Goal: Information Seeking & Learning: Check status

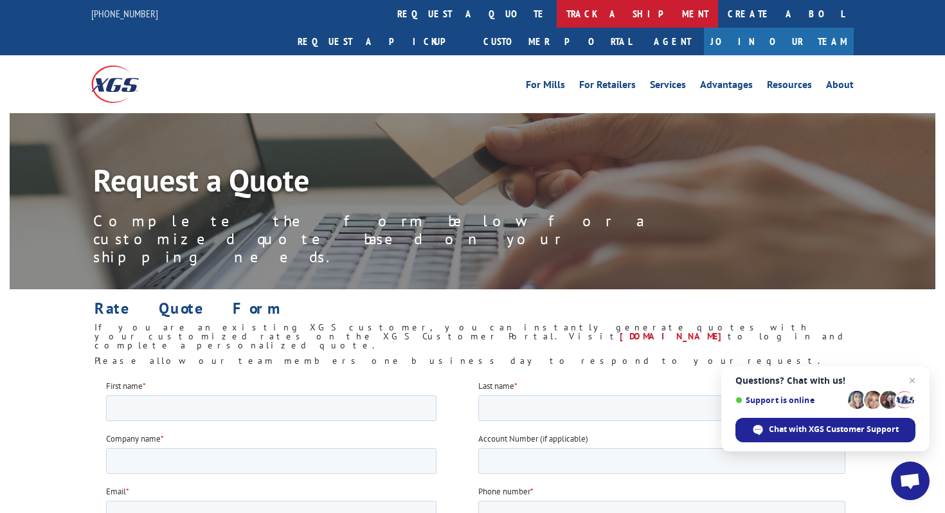
click at [557, 15] on link "track a shipment" at bounding box center [637, 14] width 161 height 28
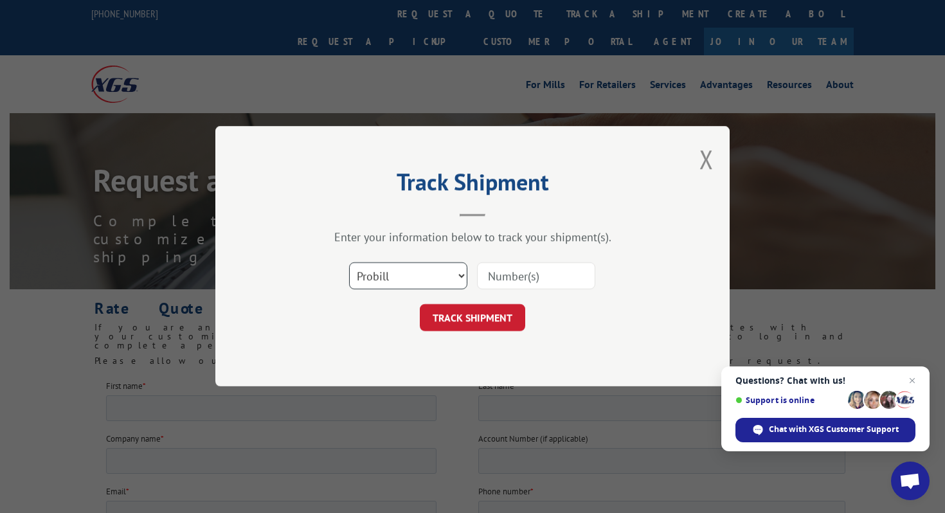
click at [413, 287] on select "Select category... Probill BOL PO" at bounding box center [408, 276] width 118 height 27
select select "bol"
click at [349, 263] on select "Select category... Probill BOL PO" at bounding box center [408, 276] width 118 height 27
click at [505, 273] on input at bounding box center [536, 276] width 118 height 27
paste input "2850593"
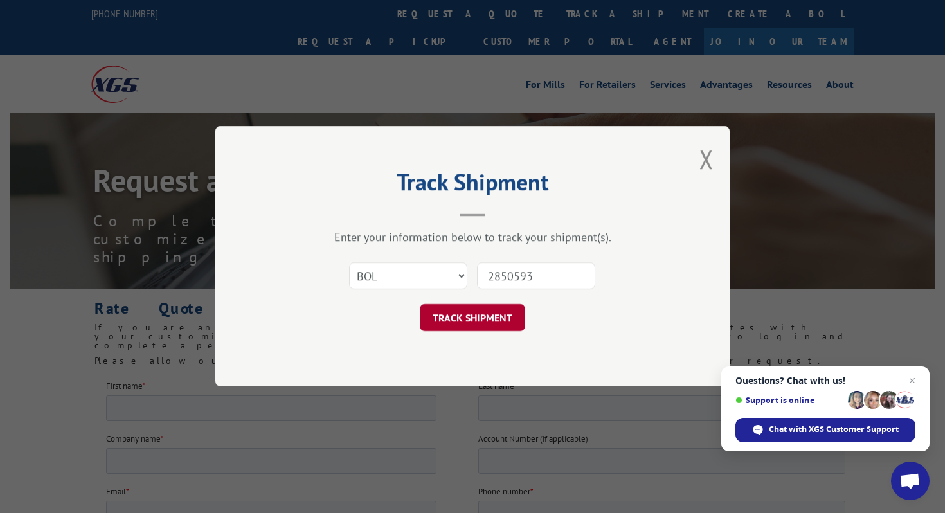
type input "2850593"
click at [475, 328] on button "TRACK SHIPMENT" at bounding box center [472, 318] width 105 height 27
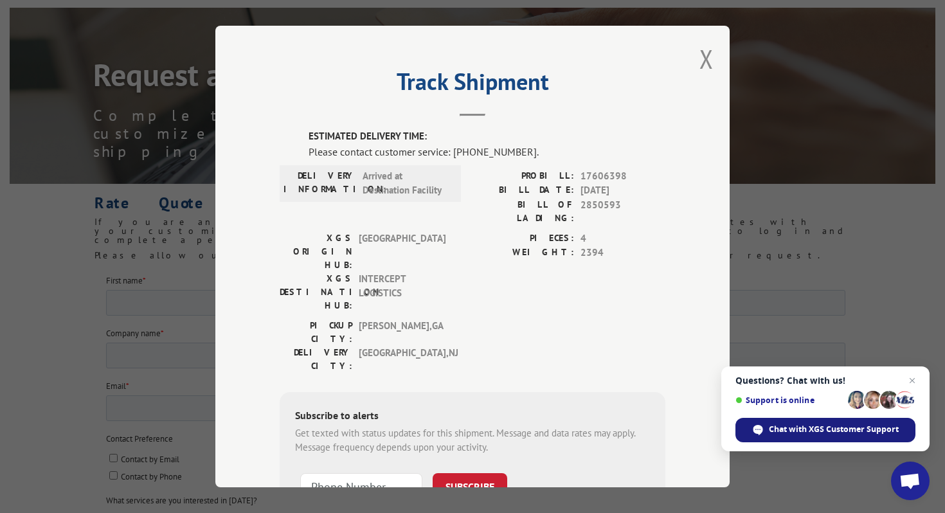
click at [787, 426] on span "Chat with XGS Customer Support" at bounding box center [834, 430] width 130 height 12
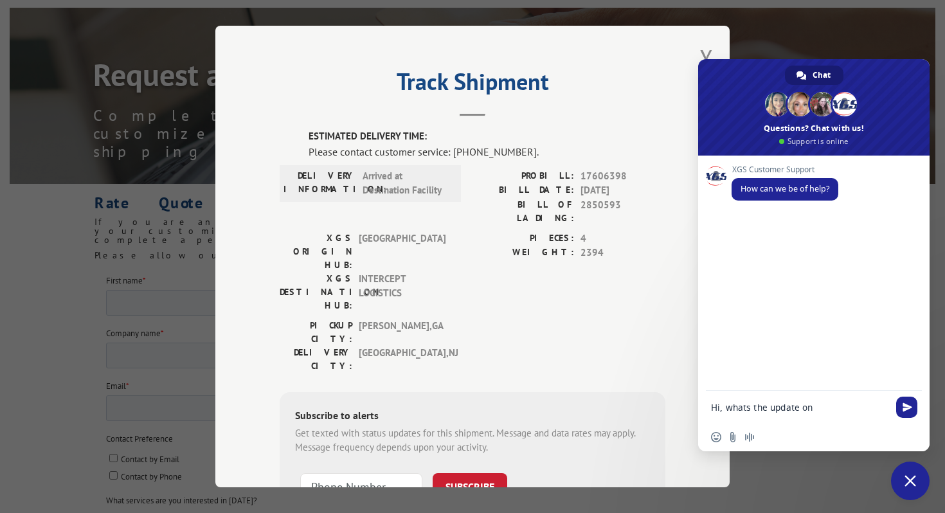
type textarea "Hi, whats the update on 2850593"
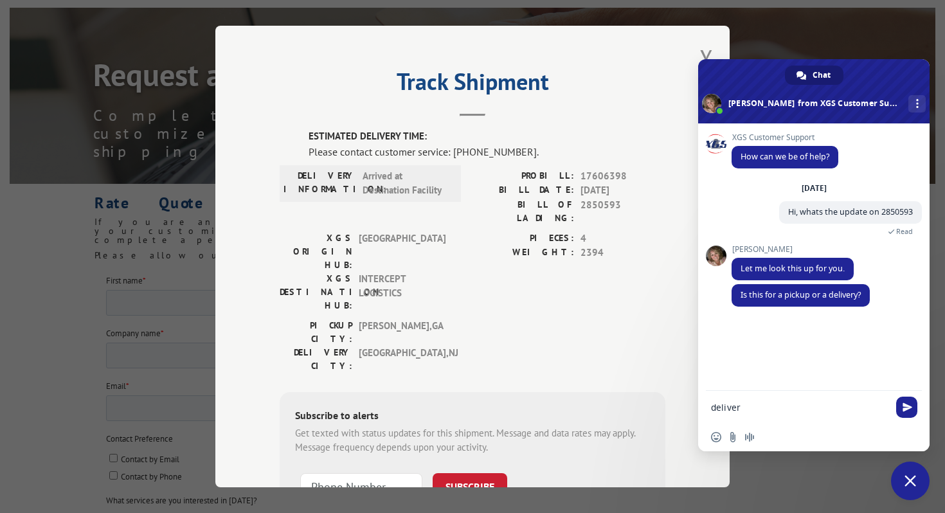
type textarea "delivery"
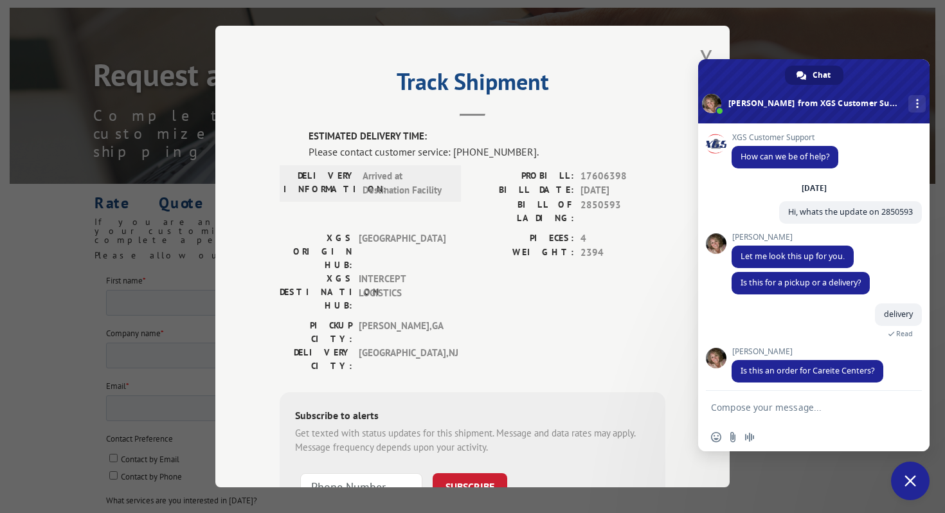
scroll to position [8, 0]
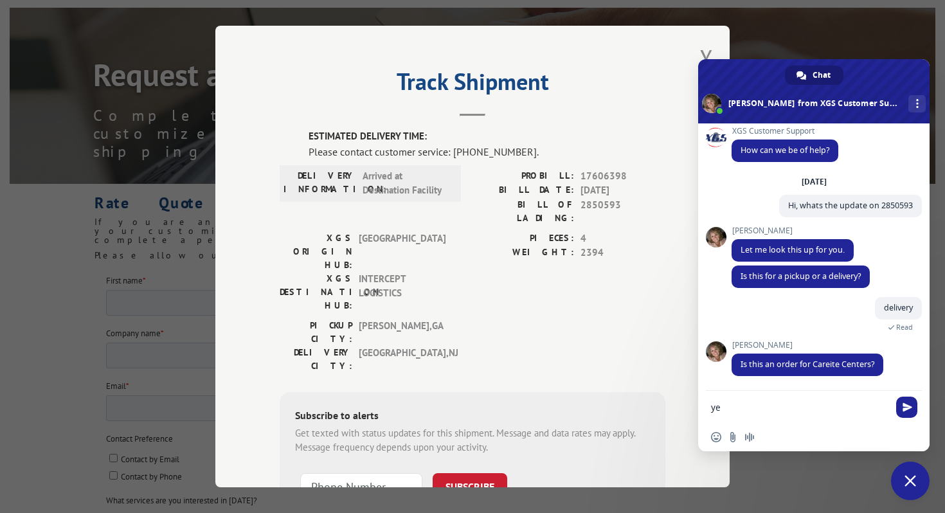
type textarea "yes"
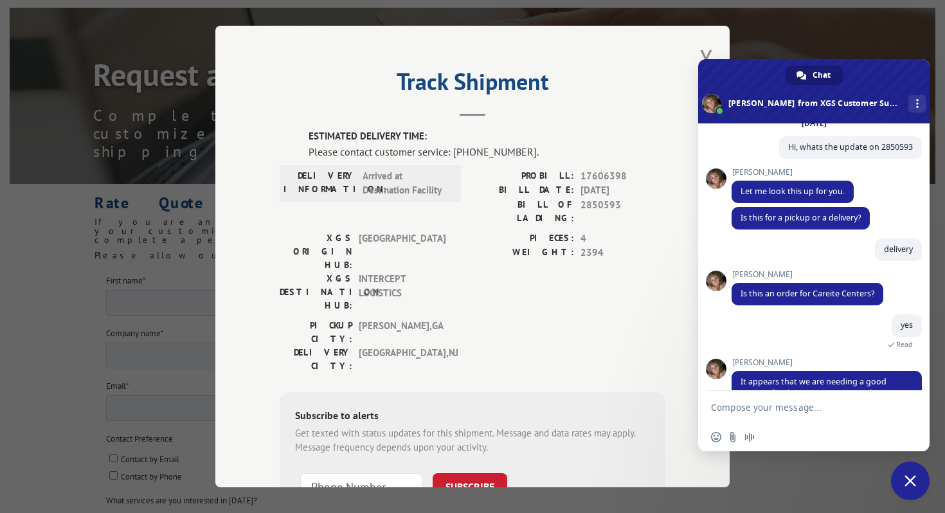
scroll to position [109, 0]
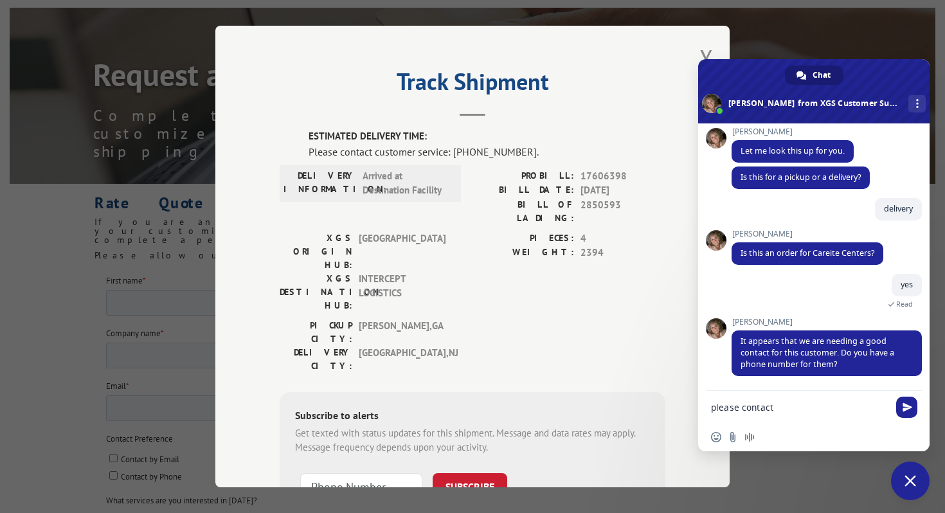
paste textarea "[PERSON_NAME] @ [PHONE_NUMBER]"
type textarea "please contact [PERSON_NAME] @ [PHONE_NUMBER]"
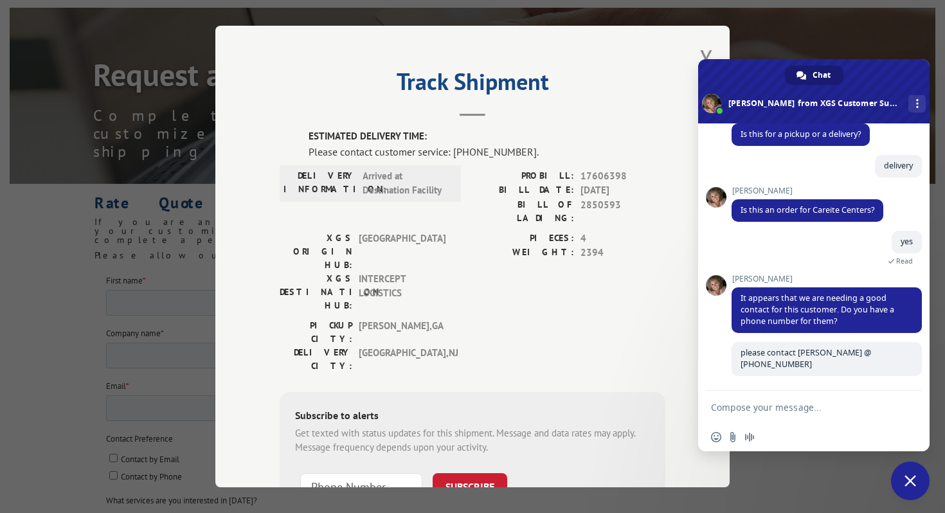
scroll to position [140, 0]
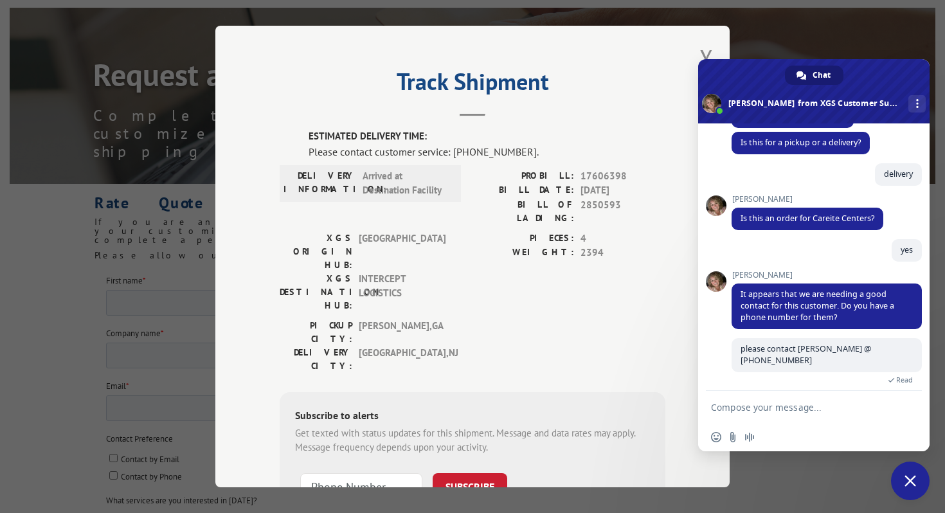
click at [772, 400] on form at bounding box center [799, 408] width 177 height 35
click at [772, 406] on textarea "Compose your message..." at bounding box center [799, 408] width 177 height 12
type textarea "when will this be delivered?"
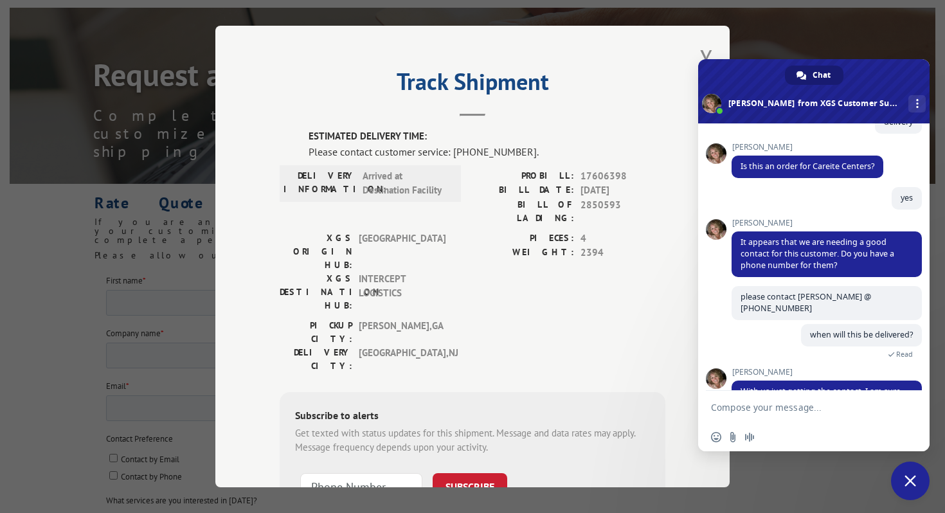
scroll to position [235, 0]
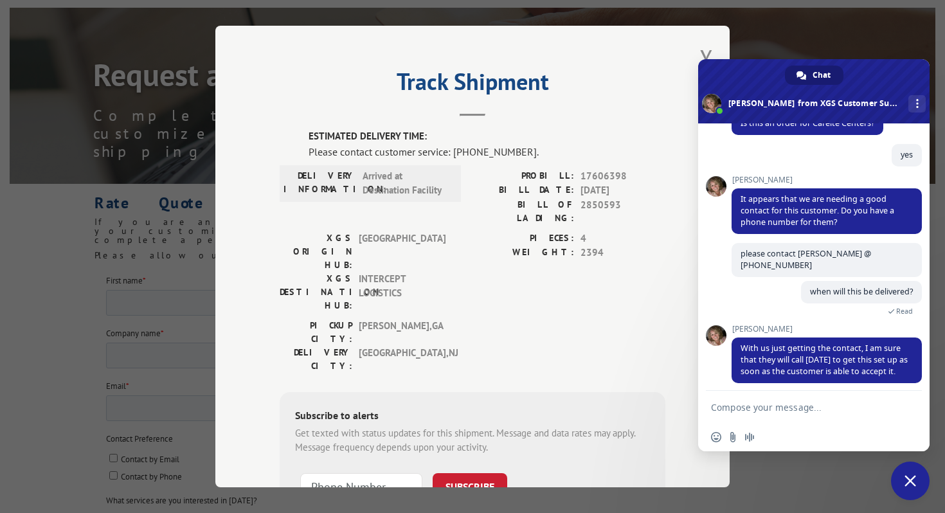
click at [789, 403] on textarea "Compose your message..." at bounding box center [799, 408] width 177 height 12
type textarea "thanks"
click at [906, 404] on span "Send" at bounding box center [908, 407] width 10 height 10
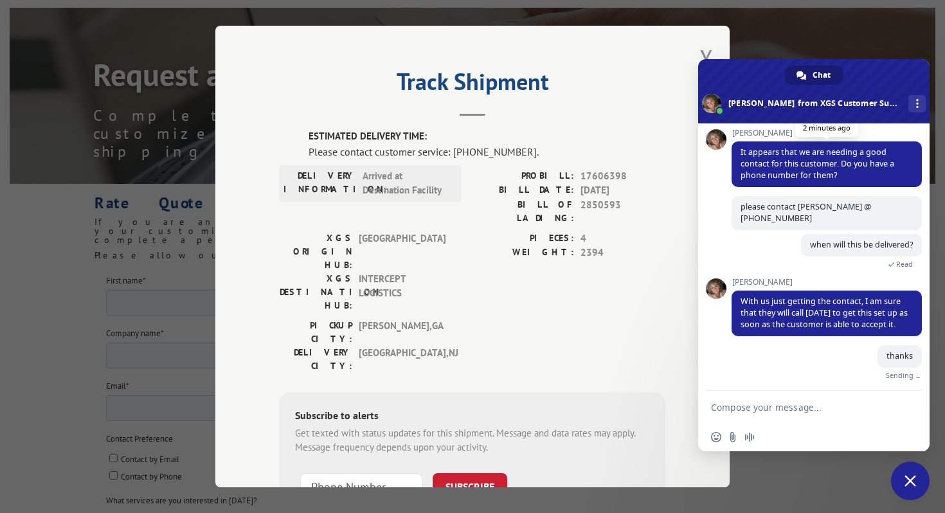
scroll to position [267, 0]
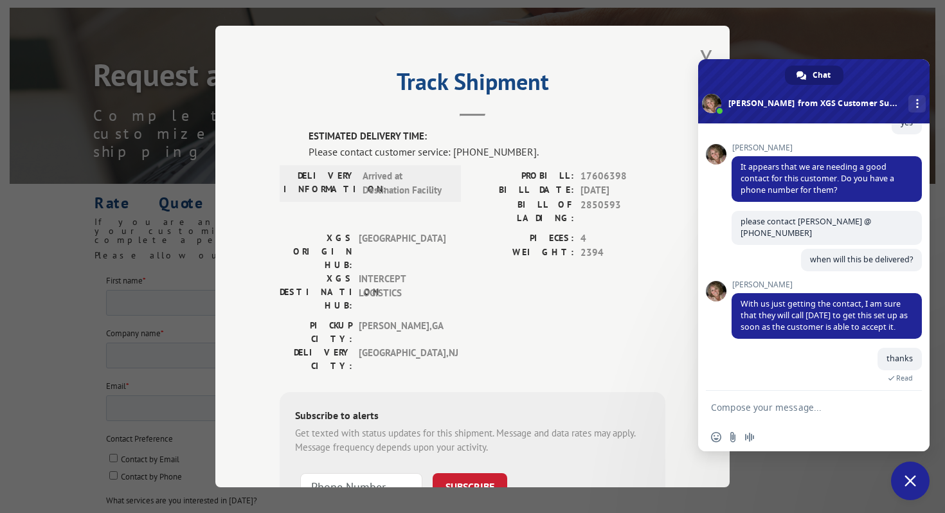
click at [904, 472] on span "Close chat" at bounding box center [910, 481] width 39 height 39
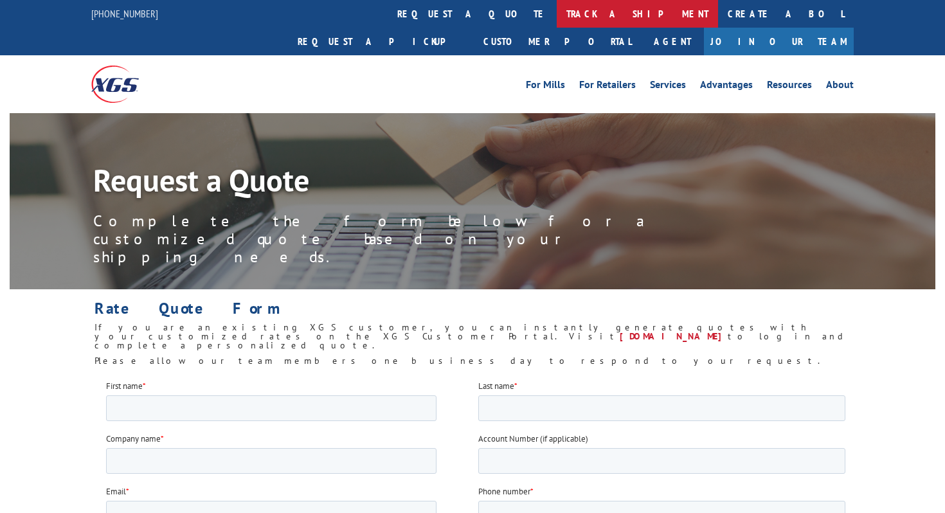
click at [557, 19] on link "track a shipment" at bounding box center [637, 14] width 161 height 28
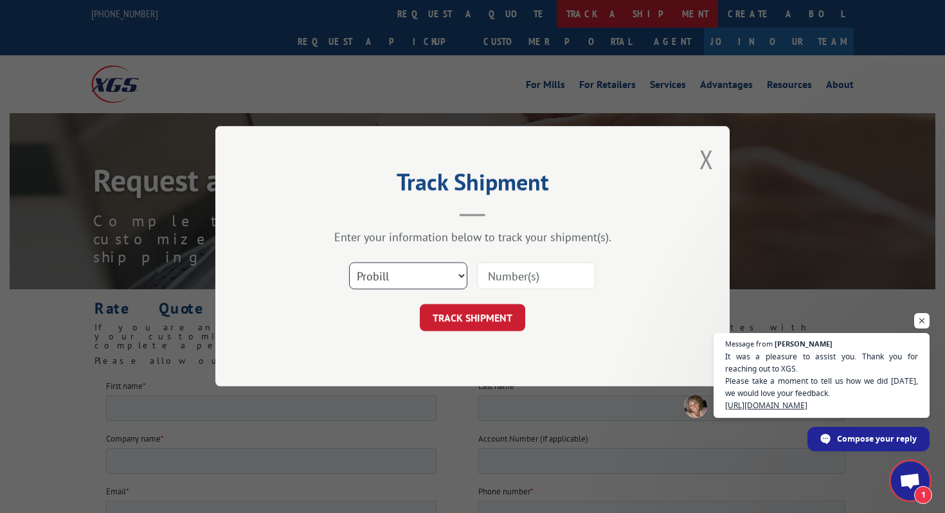
scroll to position [267, 0]
click at [417, 270] on select "Select category... Probill BOL PO" at bounding box center [408, 276] width 118 height 27
select select "bol"
click at [349, 263] on select "Select category... Probill BOL PO" at bounding box center [408, 276] width 118 height 27
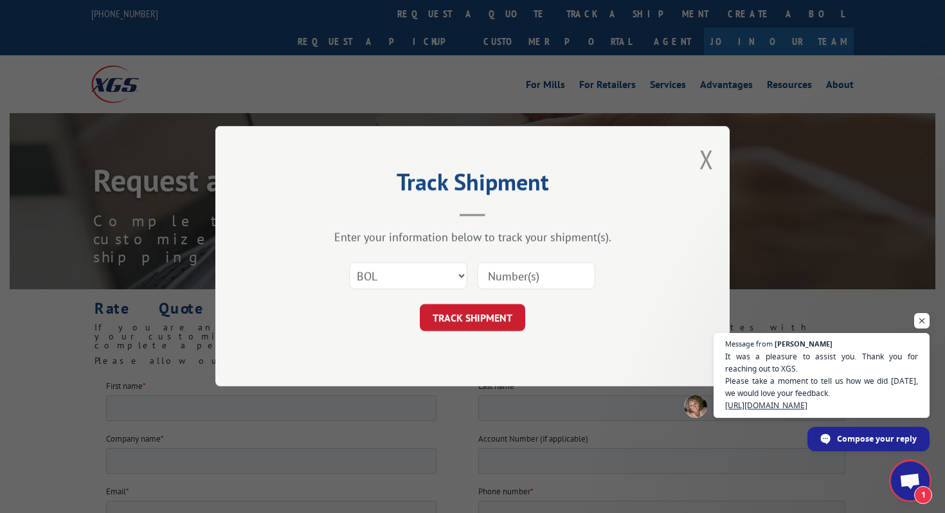
click at [512, 273] on input at bounding box center [536, 276] width 118 height 27
paste input "2849951"
type input "2849951"
click at [480, 314] on button "TRACK SHIPMENT" at bounding box center [472, 318] width 105 height 27
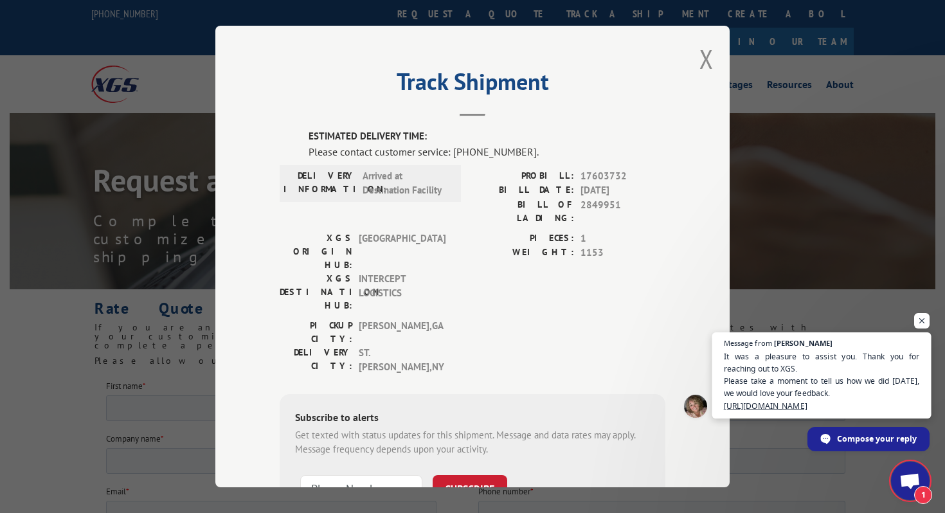
click at [822, 373] on span "It was a pleasure to assist you. Thank you for reaching out to XGS. Please take…" at bounding box center [822, 381] width 196 height 62
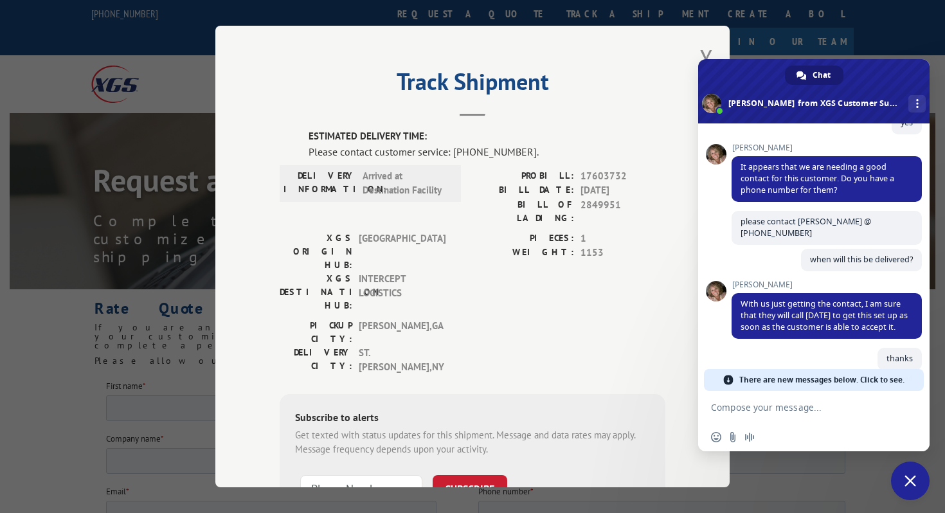
scroll to position [420, 0]
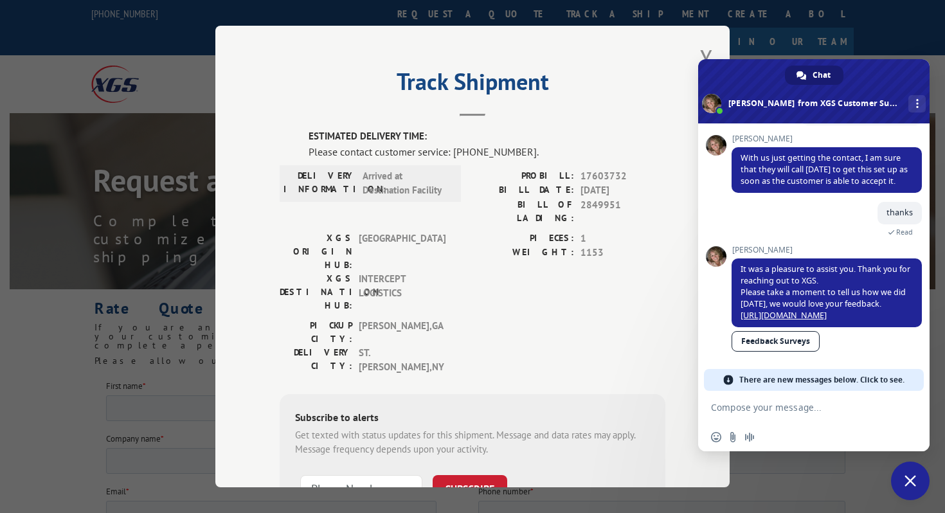
click at [903, 476] on span "Close chat" at bounding box center [910, 481] width 39 height 39
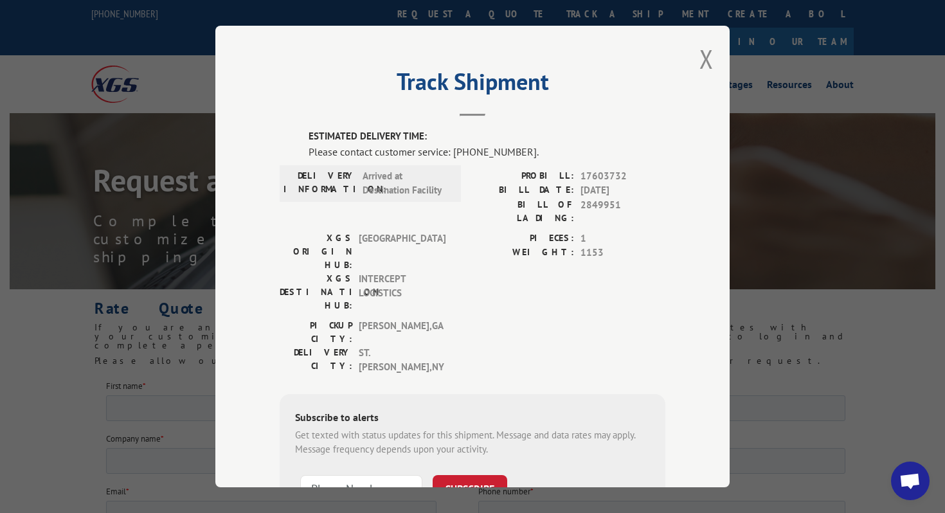
click at [911, 469] on span "Open chat" at bounding box center [910, 481] width 39 height 39
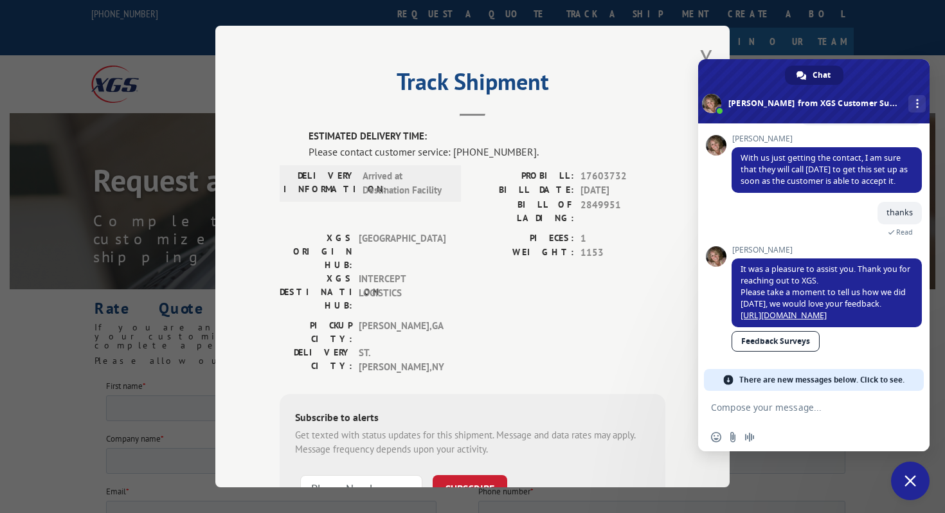
scroll to position [399, 0]
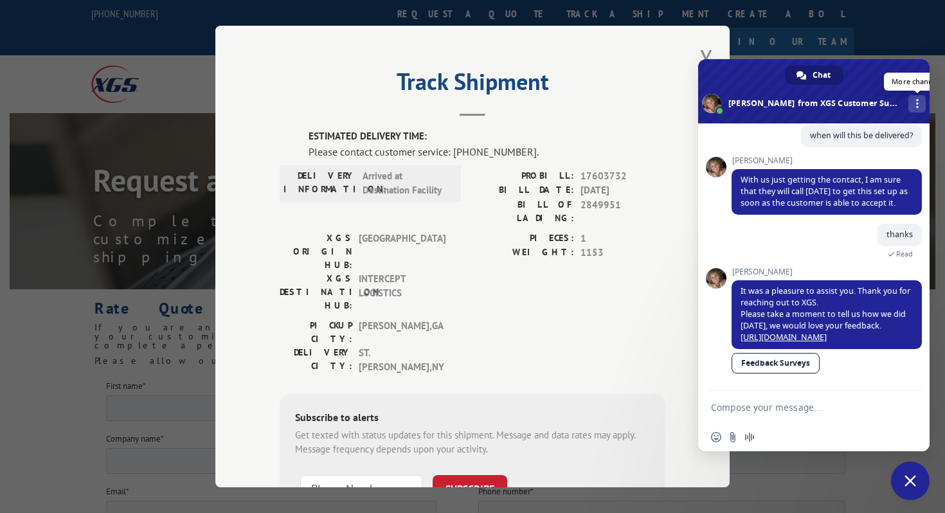
click at [908, 105] on div "More channels" at bounding box center [916, 103] width 17 height 17
click at [901, 78] on span at bounding box center [813, 91] width 231 height 64
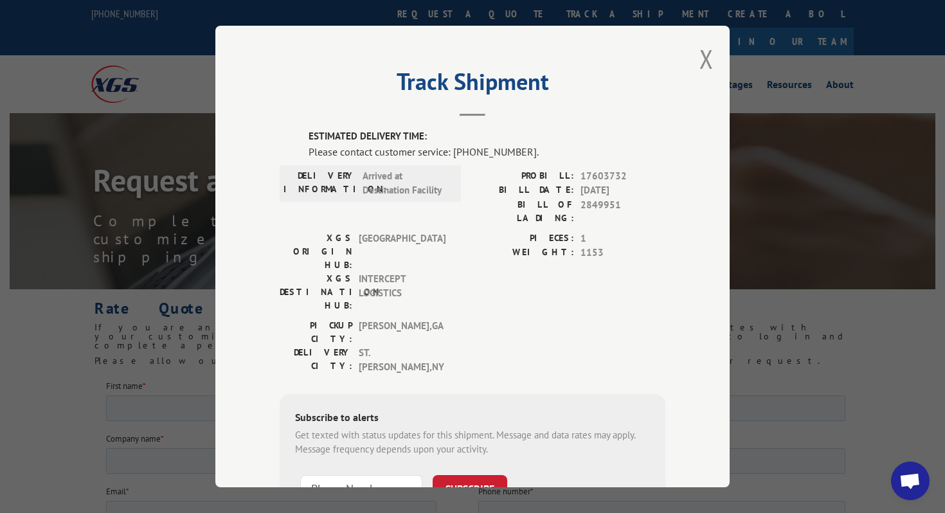
click at [922, 480] on span "Open chat" at bounding box center [910, 481] width 39 height 39
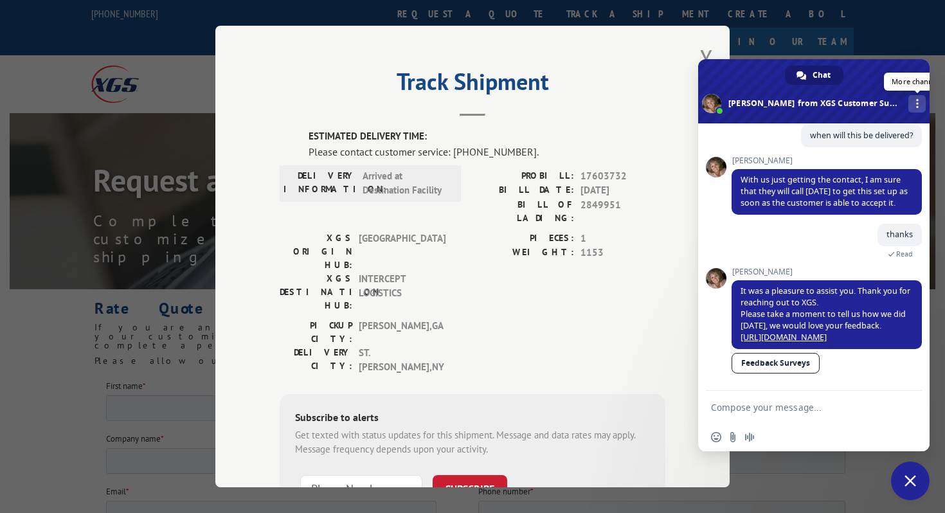
click at [908, 102] on div "More channels" at bounding box center [916, 103] width 17 height 17
click at [916, 488] on span "Close chat" at bounding box center [910, 481] width 39 height 39
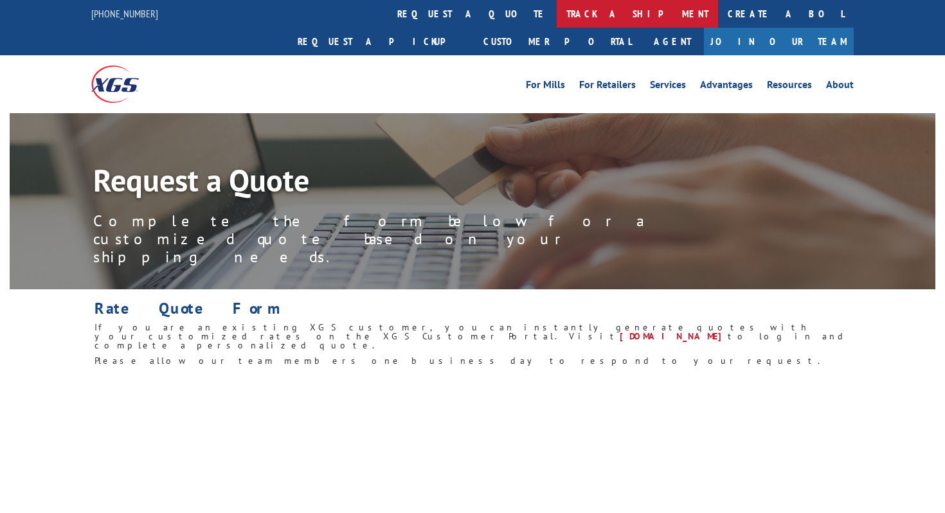
click at [557, 25] on link "track a shipment" at bounding box center [637, 14] width 161 height 28
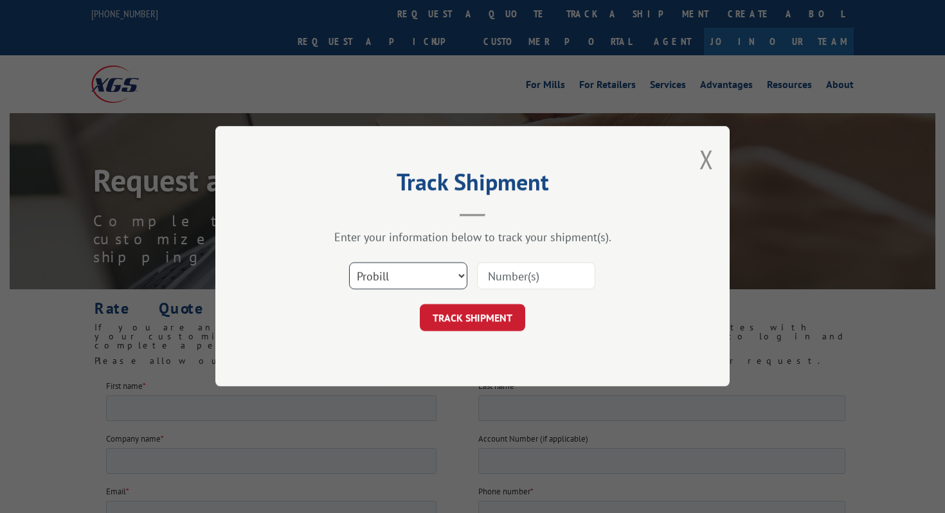
click at [384, 265] on select "Select category... Probill BOL PO" at bounding box center [408, 276] width 118 height 27
select select "bol"
click at [349, 263] on select "Select category... Probill BOL PO" at bounding box center [408, 276] width 118 height 27
click at [505, 273] on input at bounding box center [536, 276] width 118 height 27
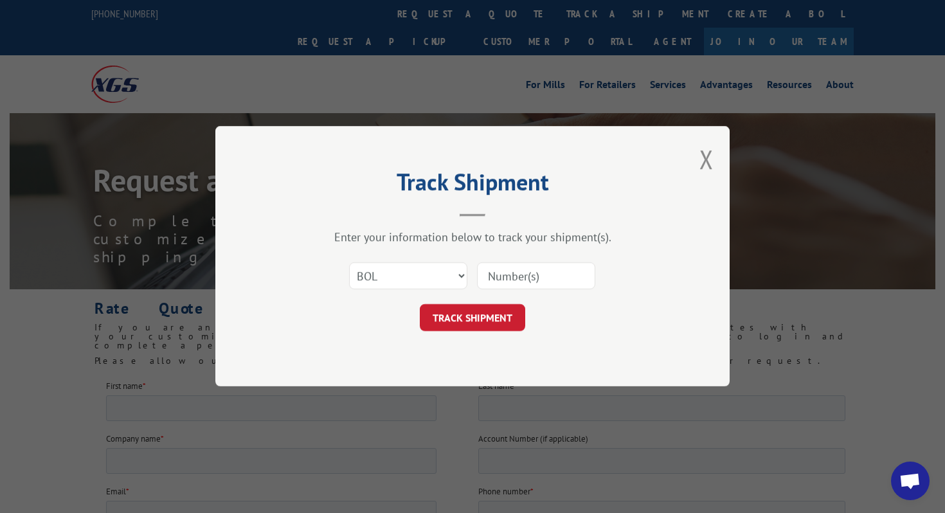
paste input "BOL-2845860"
type input "BOL-2845860"
click at [473, 321] on button "TRACK SHIPMENT" at bounding box center [472, 318] width 105 height 27
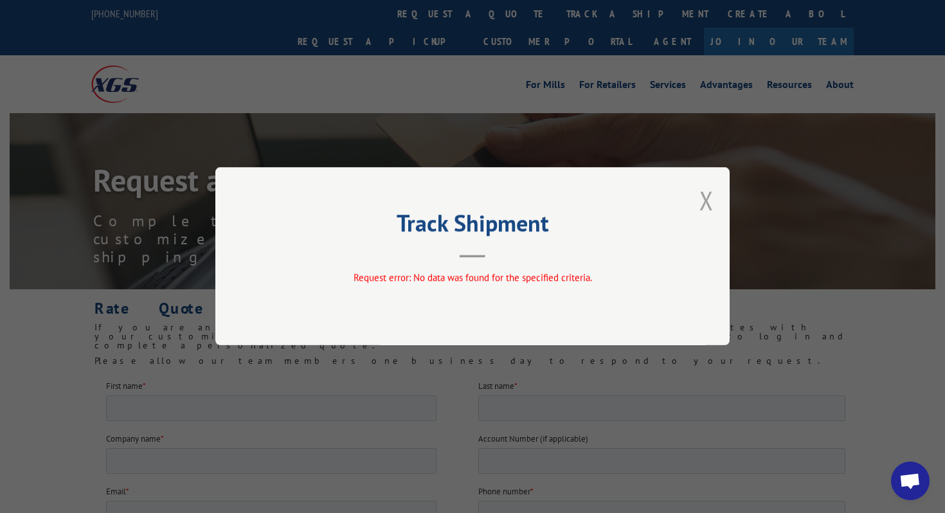
click at [708, 196] on button "Close modal" at bounding box center [706, 200] width 14 height 34
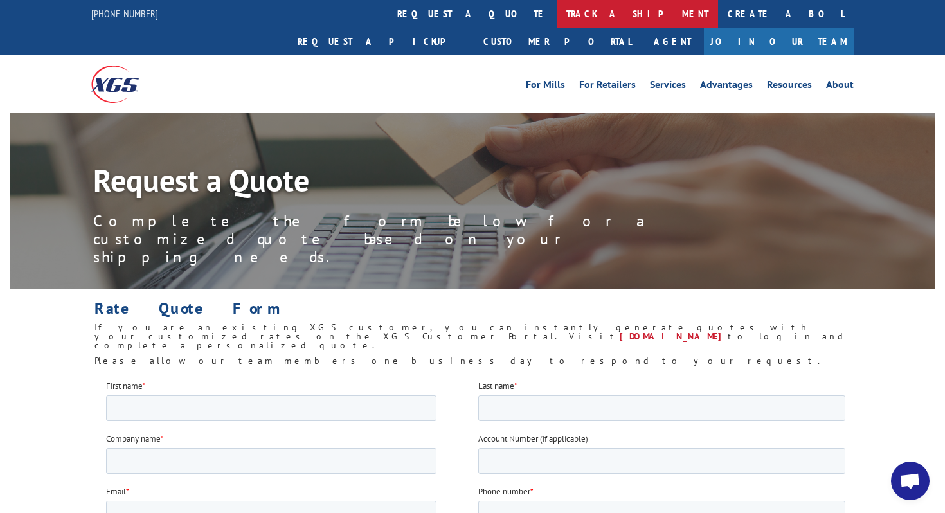
click at [557, 5] on link "track a shipment" at bounding box center [637, 14] width 161 height 28
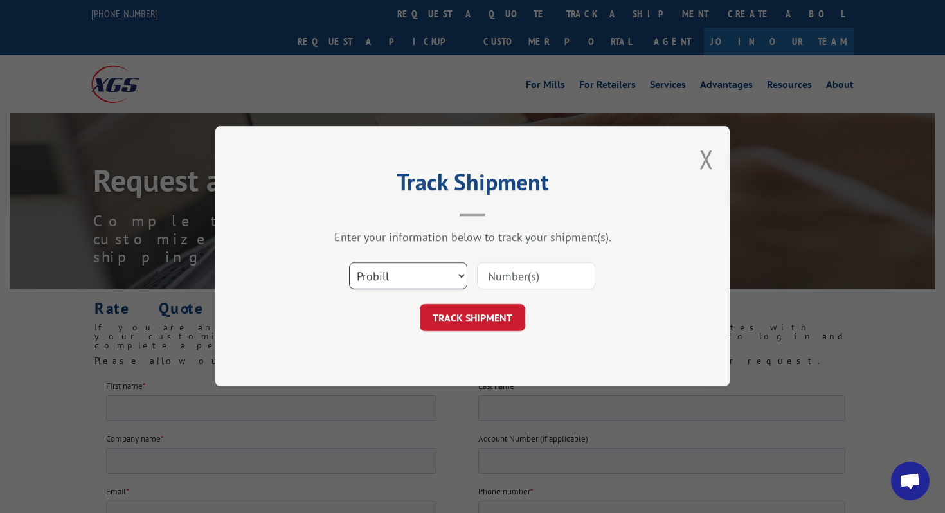
click at [424, 265] on select "Select category... Probill BOL PO" at bounding box center [408, 276] width 118 height 27
select select "bol"
click at [349, 263] on select "Select category... Probill BOL PO" at bounding box center [408, 276] width 118 height 27
click at [511, 275] on input at bounding box center [536, 276] width 118 height 27
paste input "BOL-2845860"
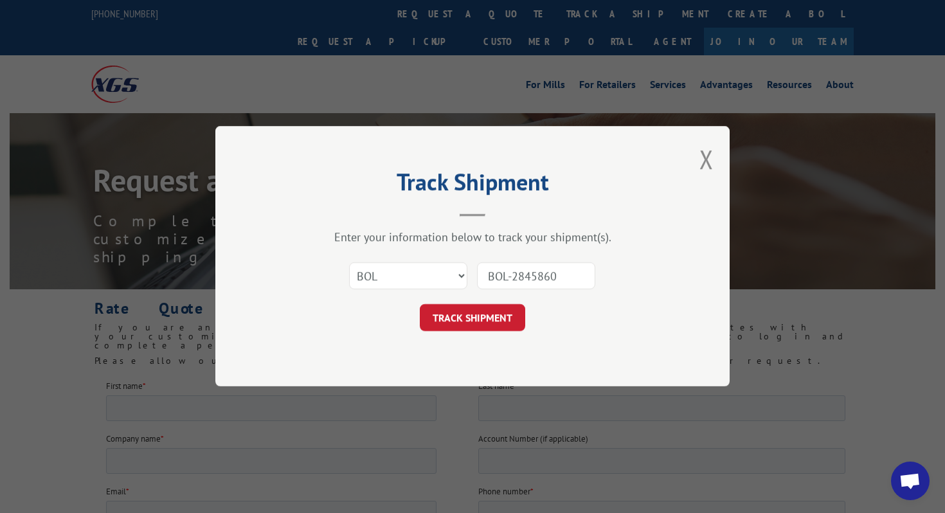
click at [512, 276] on input "BOL-2845860" at bounding box center [536, 276] width 118 height 27
type input "2845860"
click at [498, 315] on button "TRACK SHIPMENT" at bounding box center [472, 318] width 105 height 27
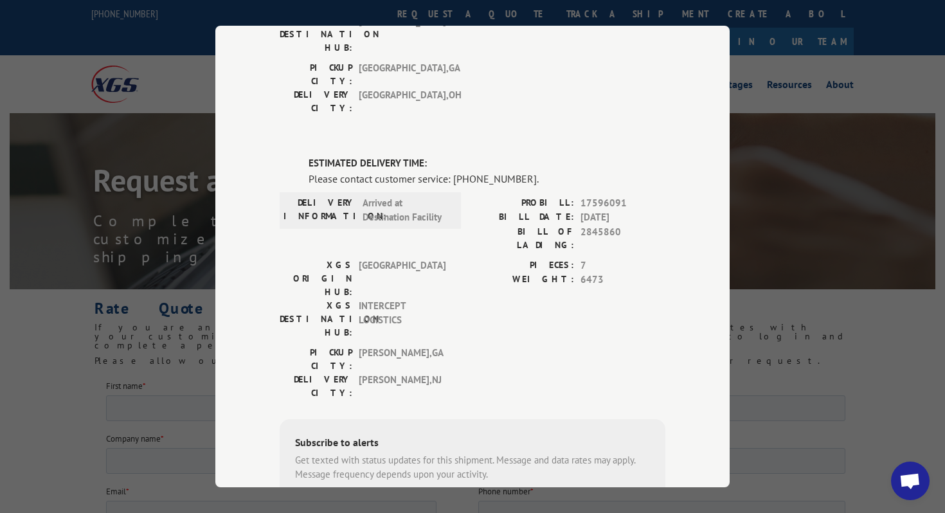
scroll to position [255, 0]
click at [923, 172] on div "Track Shipment DELIVERED DELIVERY INFORMATION: 10/19/2022 11:46 am vianello PRO…" at bounding box center [472, 256] width 945 height 513
